Goal: Task Accomplishment & Management: Use online tool/utility

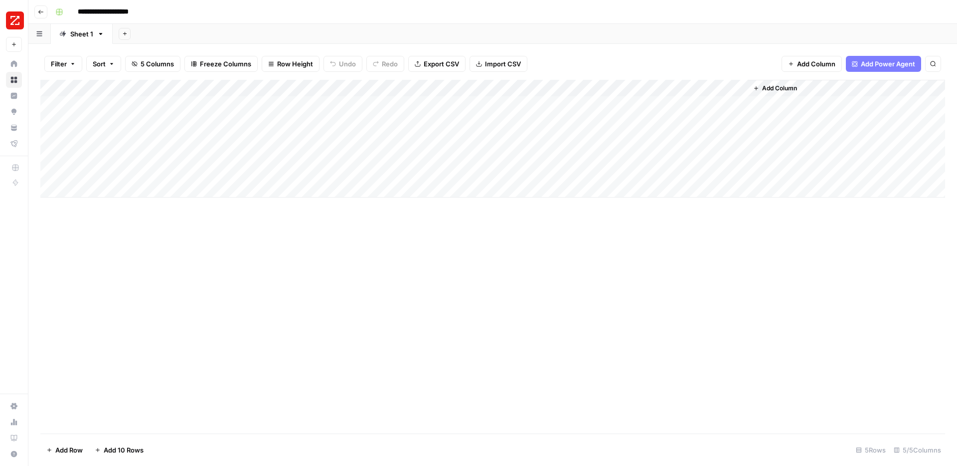
click at [541, 110] on div "Add Column" at bounding box center [492, 139] width 905 height 118
click at [542, 104] on div "Add Column" at bounding box center [492, 139] width 905 height 118
click at [542, 104] on textarea at bounding box center [586, 105] width 160 height 14
type textarea "**********"
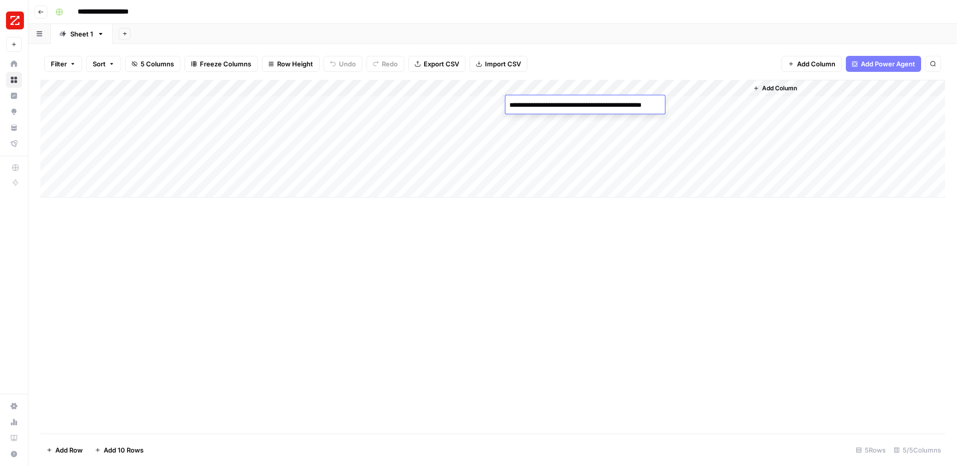
click at [423, 110] on div "Add Column" at bounding box center [492, 139] width 905 height 118
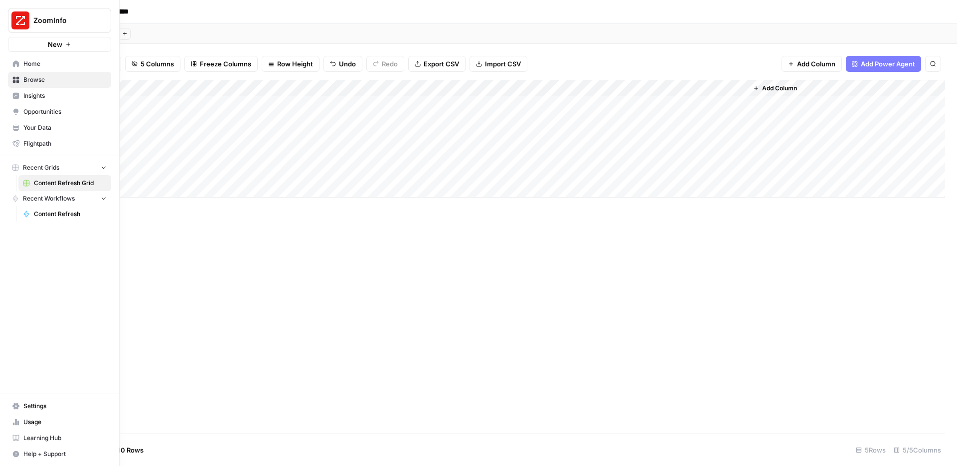
click at [37, 96] on span "Insights" at bounding box center [64, 95] width 83 height 9
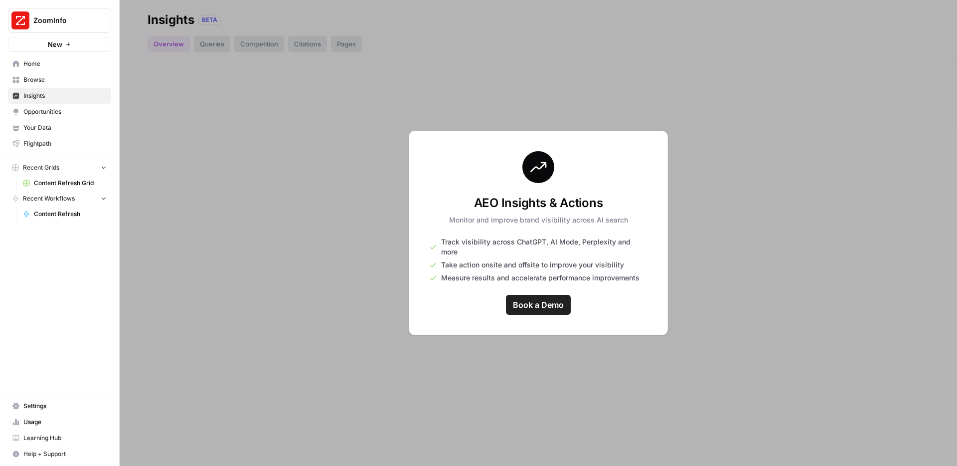
click at [37, 110] on span "Opportunities" at bounding box center [64, 111] width 83 height 9
click at [34, 124] on span "Your Data" at bounding box center [64, 127] width 83 height 9
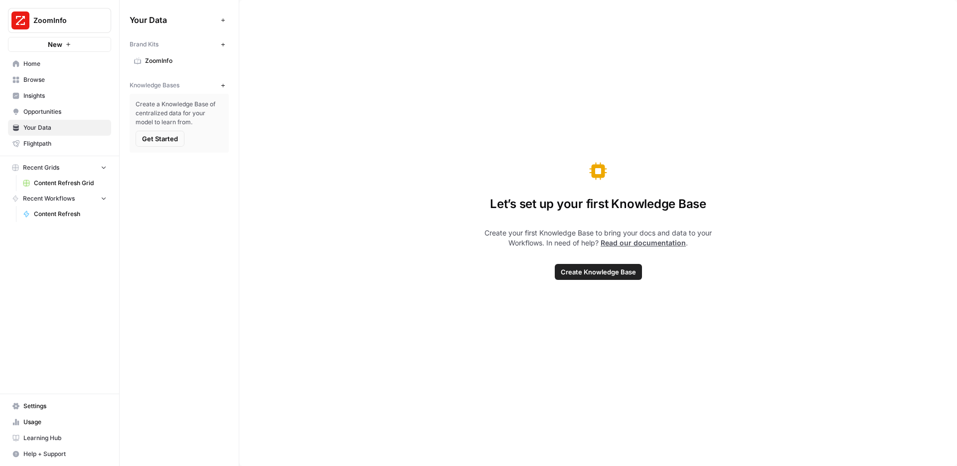
click at [48, 69] on link "Home" at bounding box center [59, 64] width 103 height 16
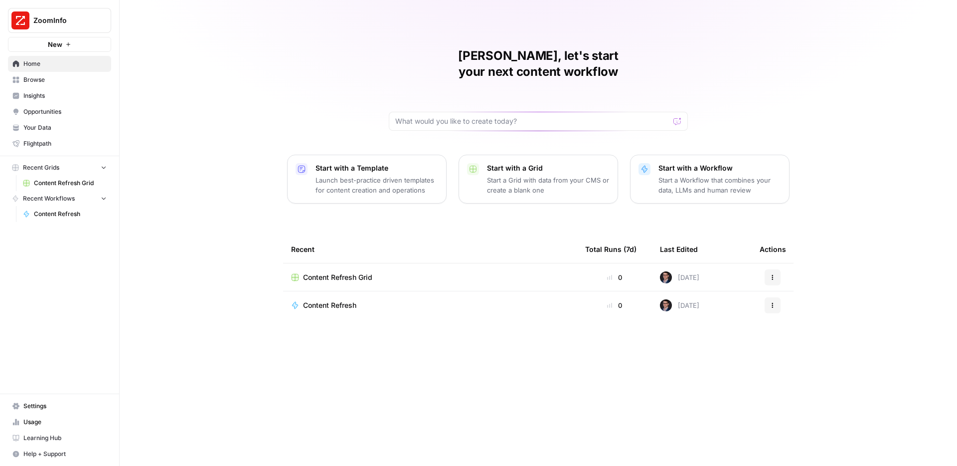
click at [43, 77] on span "Browse" at bounding box center [64, 79] width 83 height 9
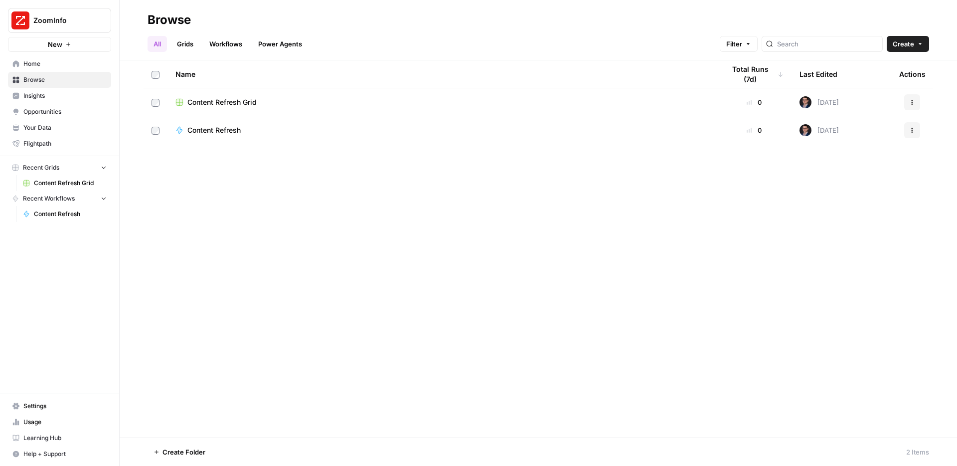
click at [30, 97] on span "Insights" at bounding box center [64, 95] width 83 height 9
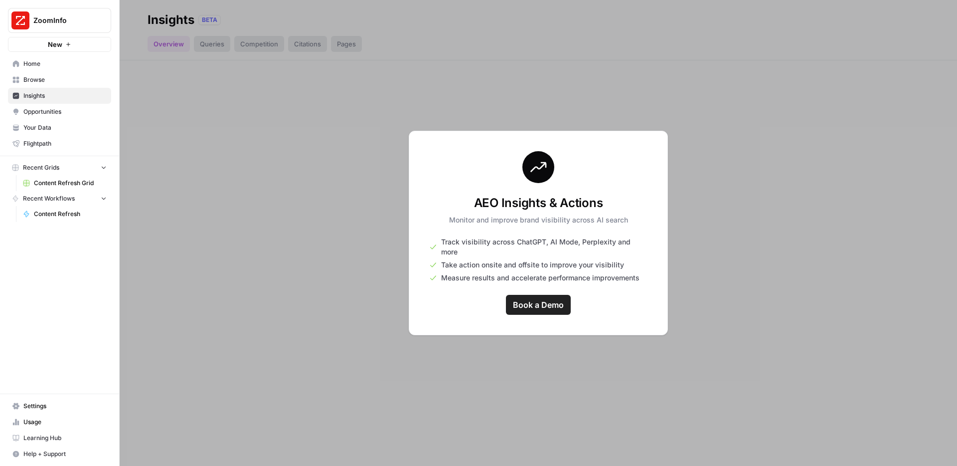
click at [30, 107] on span "Opportunities" at bounding box center [64, 111] width 83 height 9
click at [37, 64] on span "Home" at bounding box center [64, 63] width 83 height 9
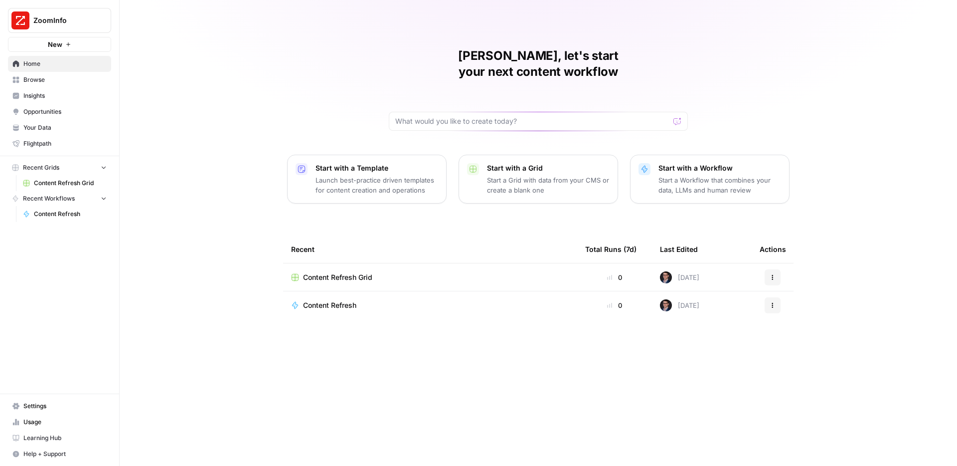
click at [355, 272] on span "Content Refresh Grid" at bounding box center [337, 277] width 69 height 10
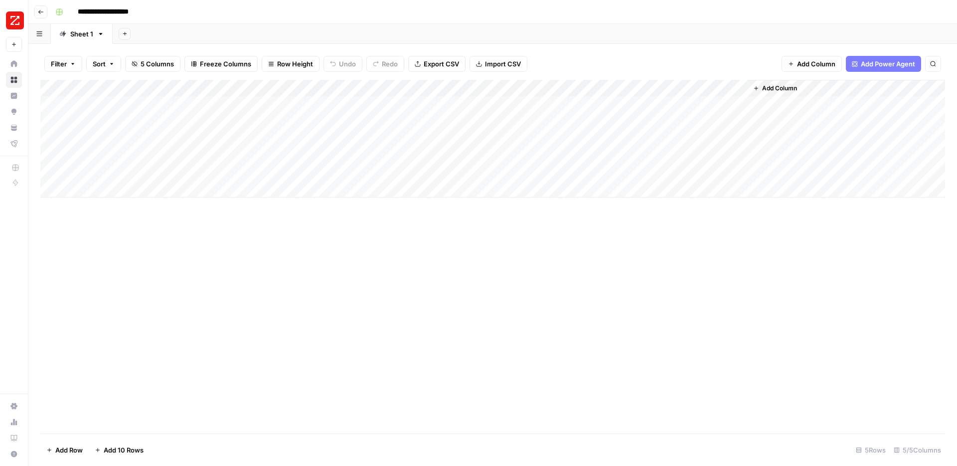
click at [696, 104] on div "Add Column" at bounding box center [492, 139] width 905 height 118
click at [116, 100] on div "Add Column" at bounding box center [492, 139] width 905 height 118
click at [126, 103] on div "Add Column" at bounding box center [492, 139] width 905 height 118
click at [126, 103] on textarea at bounding box center [155, 105] width 160 height 14
type textarea "****"
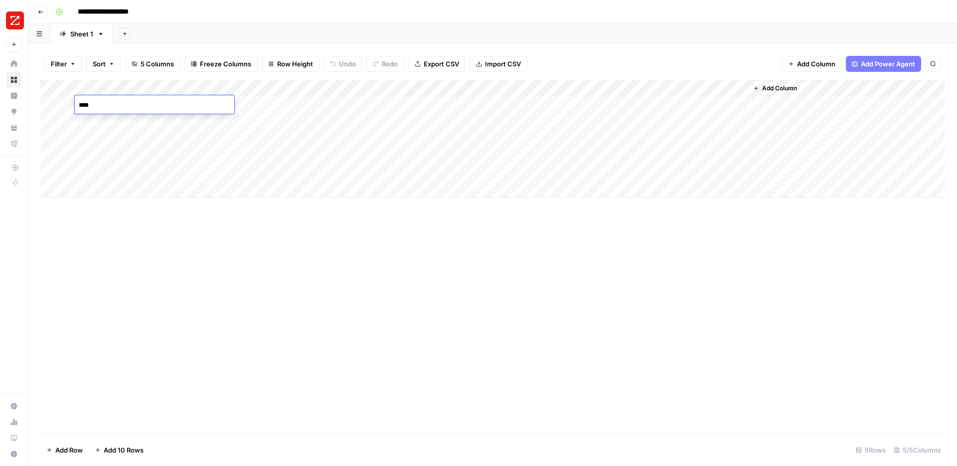
click at [303, 103] on div "Add Column" at bounding box center [492, 139] width 905 height 118
click at [702, 105] on div "Add Column" at bounding box center [492, 139] width 905 height 118
click at [678, 49] on div "Filter Sort 5 Columns Freeze Columns Row Height Undo Redo Export CSV Import CSV…" at bounding box center [492, 64] width 905 height 32
click at [545, 48] on div "Filter Sort 5 Columns Freeze Columns Row Height Undo Redo Export CSV Import CSV…" at bounding box center [492, 64] width 905 height 32
click at [428, 104] on div "Add Column" at bounding box center [492, 139] width 905 height 118
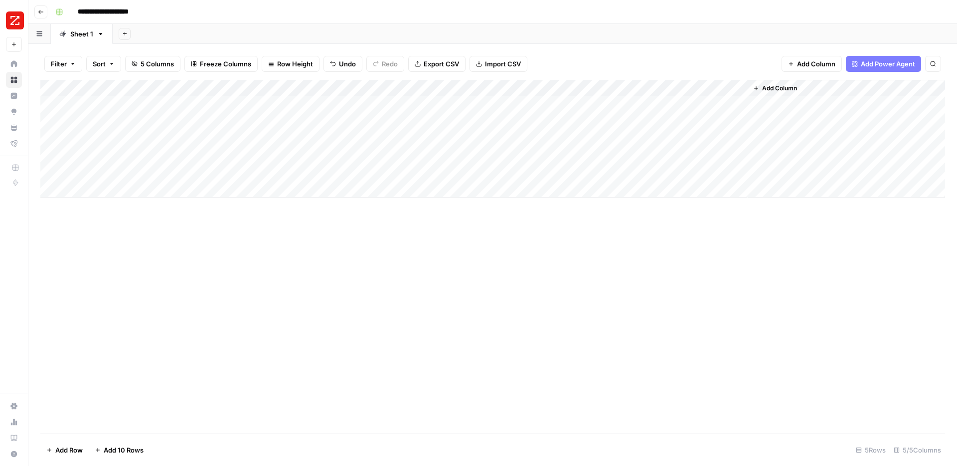
click at [428, 104] on div "Add Column" at bounding box center [492, 139] width 905 height 118
click at [510, 28] on div "Add Sheet" at bounding box center [535, 34] width 845 height 20
